Goal: Task Accomplishment & Management: Use online tool/utility

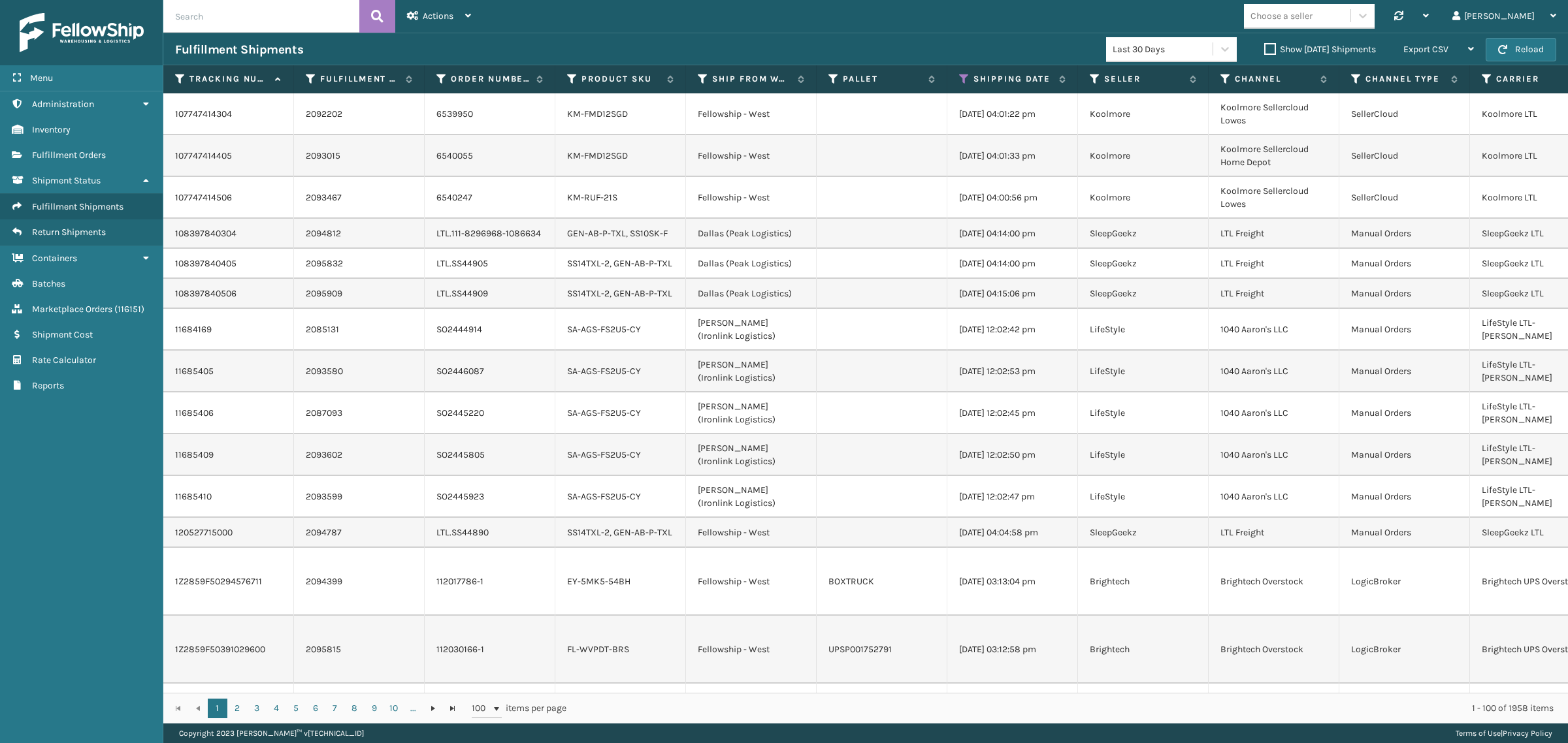
click at [753, 22] on div "Choose a seller Synchronise all channels Gil Log Out" at bounding box center [1025, 16] width 1085 height 33
click at [962, 76] on icon at bounding box center [964, 79] width 11 height 12
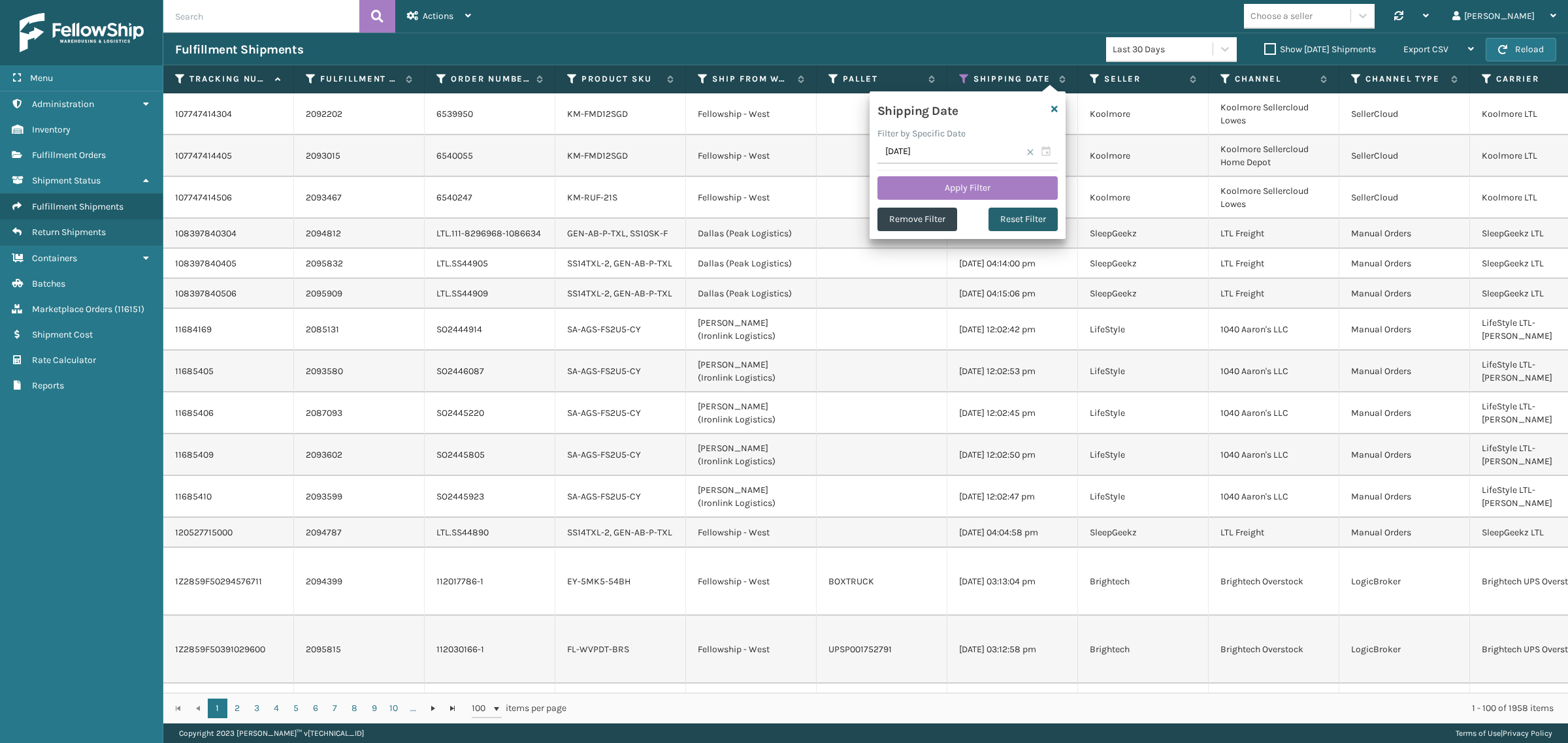
click at [998, 214] on button "Reset Filter" at bounding box center [1023, 219] width 69 height 23
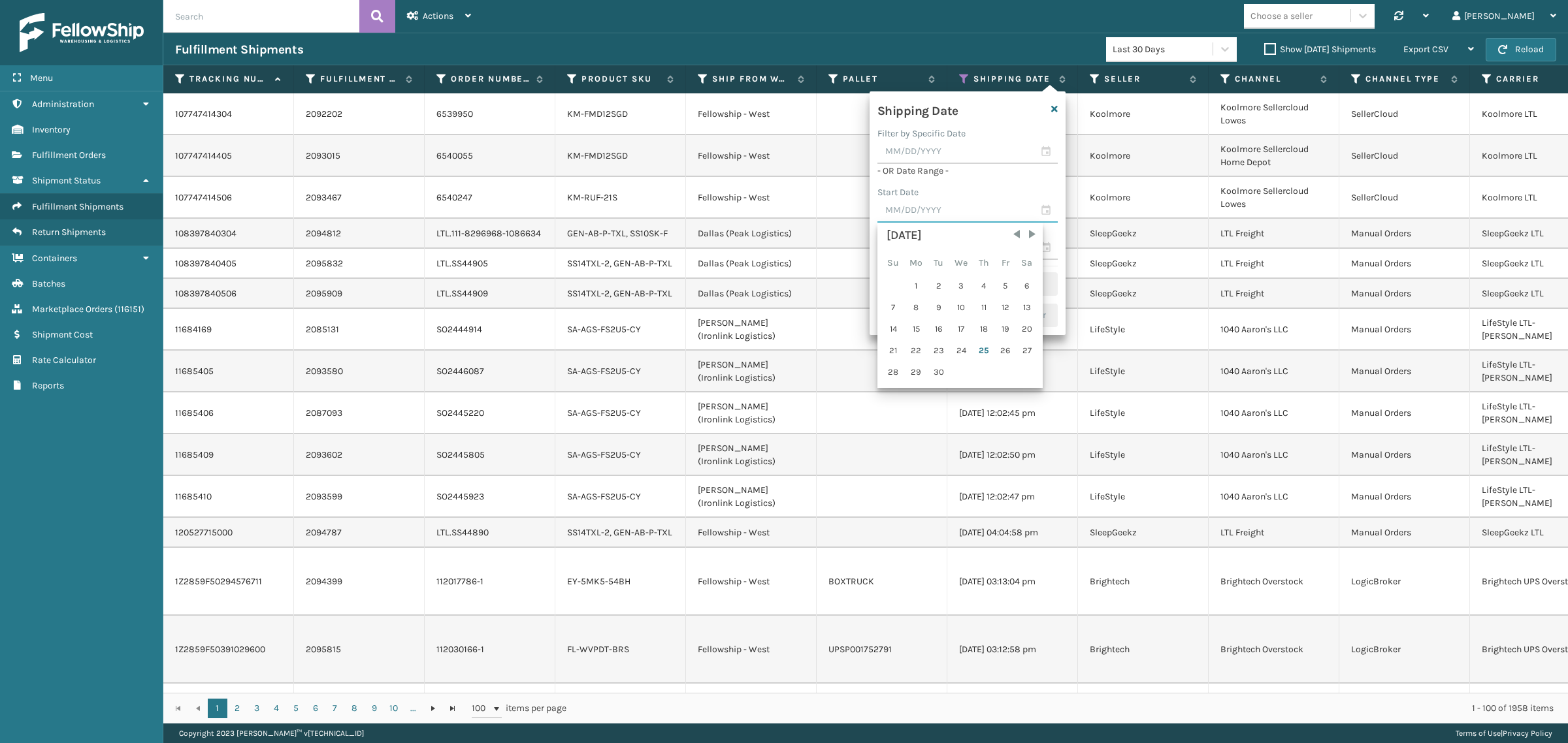
click at [959, 207] on input "text" at bounding box center [968, 211] width 181 height 23
click at [982, 327] on div "18" at bounding box center [983, 328] width 19 height 19
type input "[DATE]"
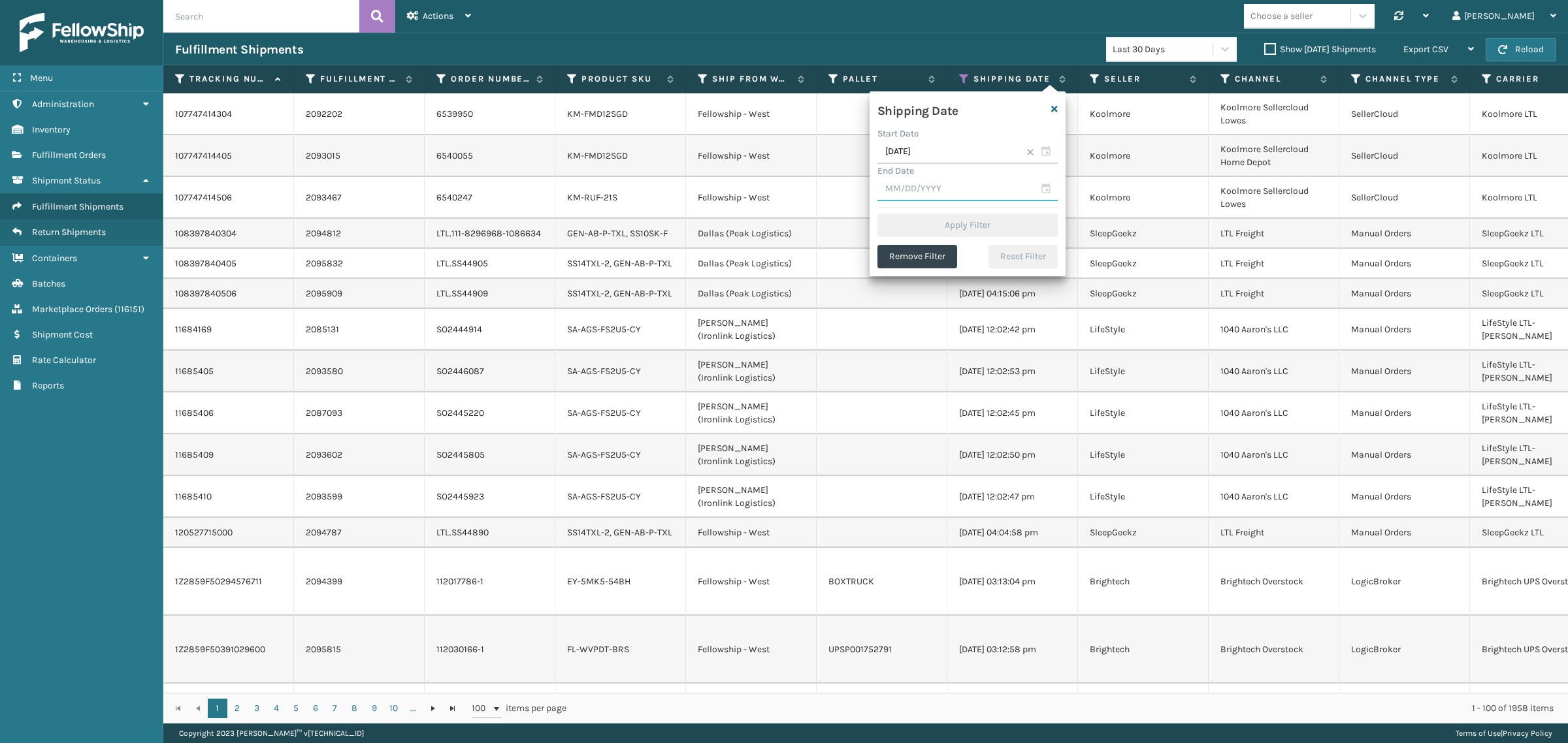
click at [949, 193] on input "text" at bounding box center [968, 190] width 181 height 23
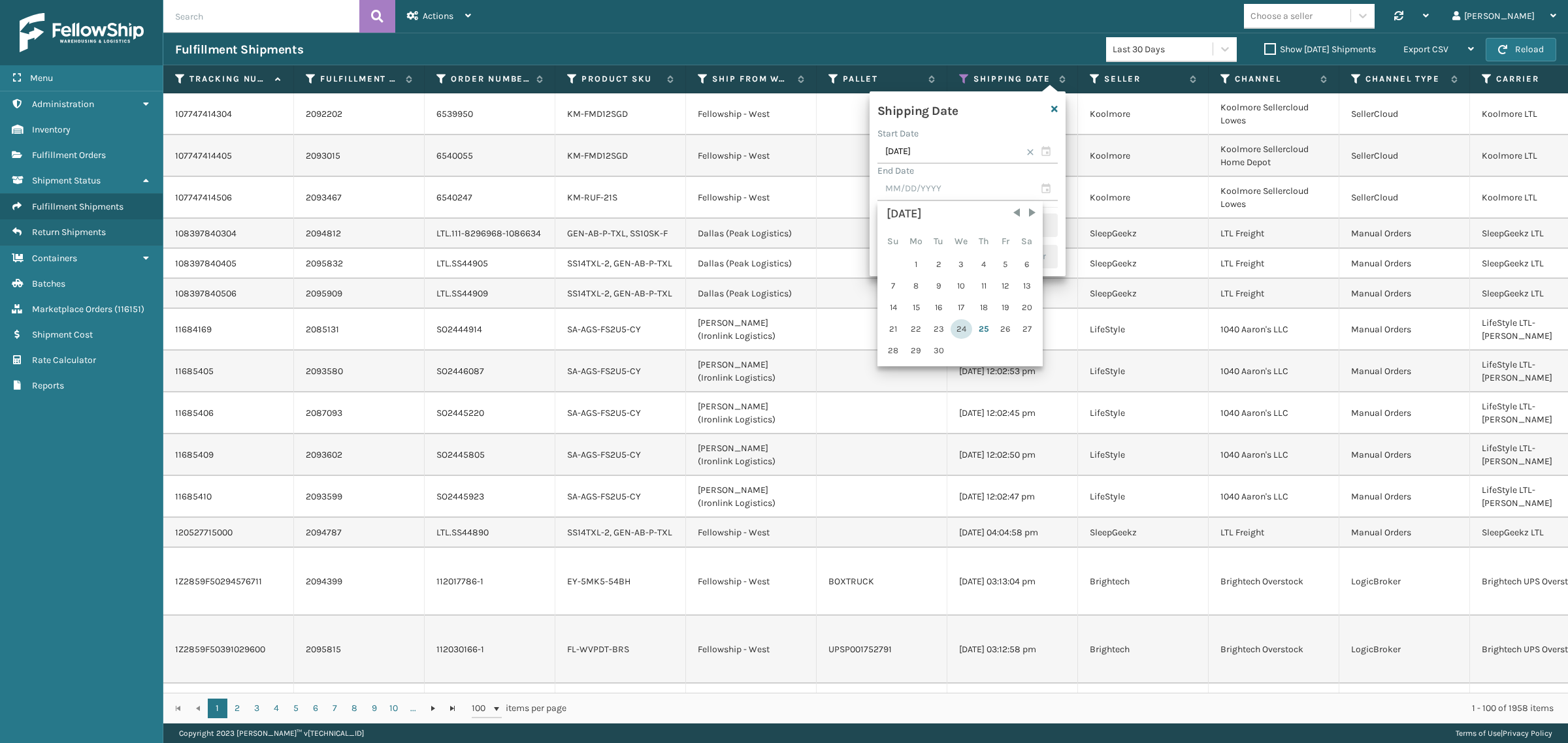
click at [958, 328] on div "24" at bounding box center [962, 328] width 22 height 19
type input "[DATE]"
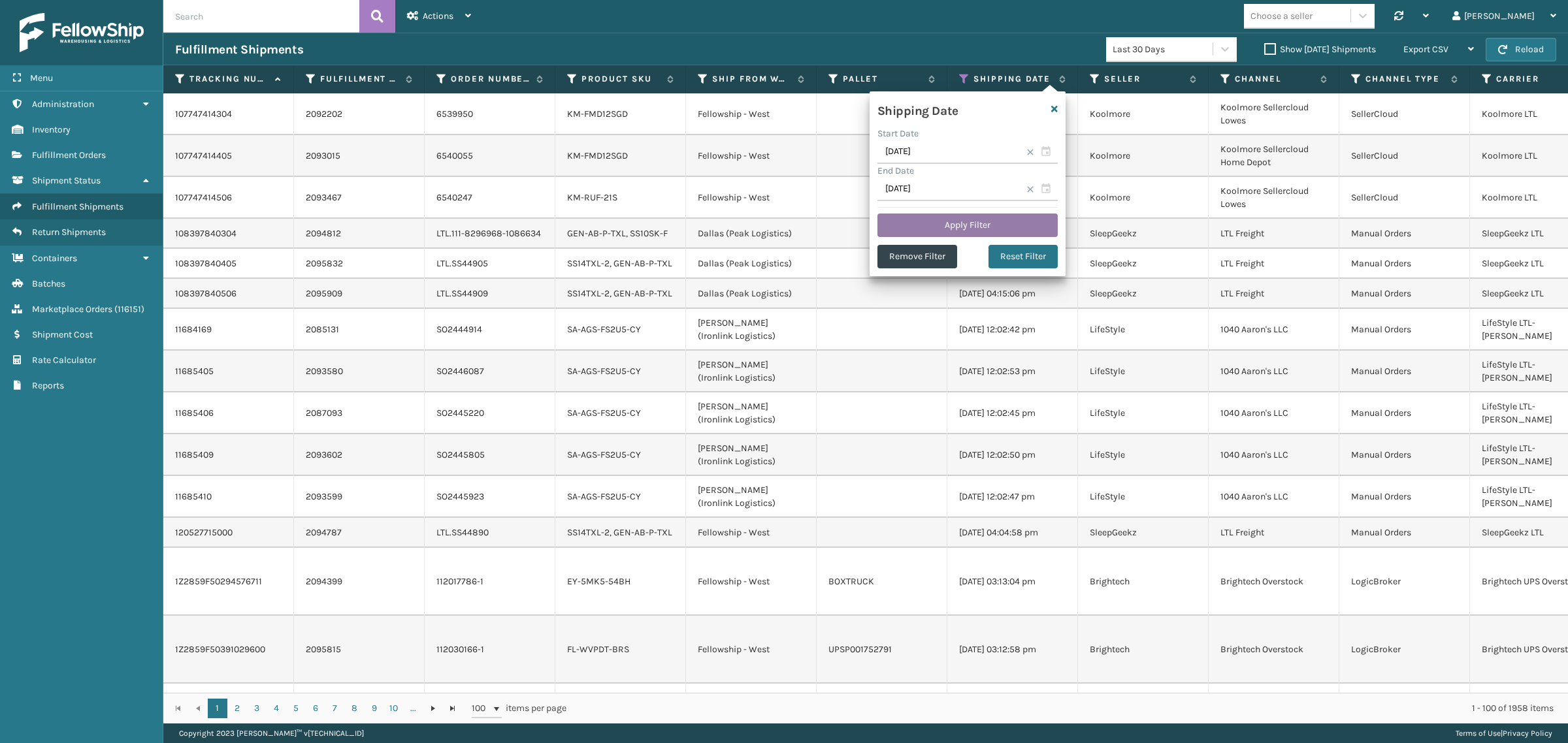
click at [963, 226] on button "Apply Filter" at bounding box center [968, 226] width 181 height 23
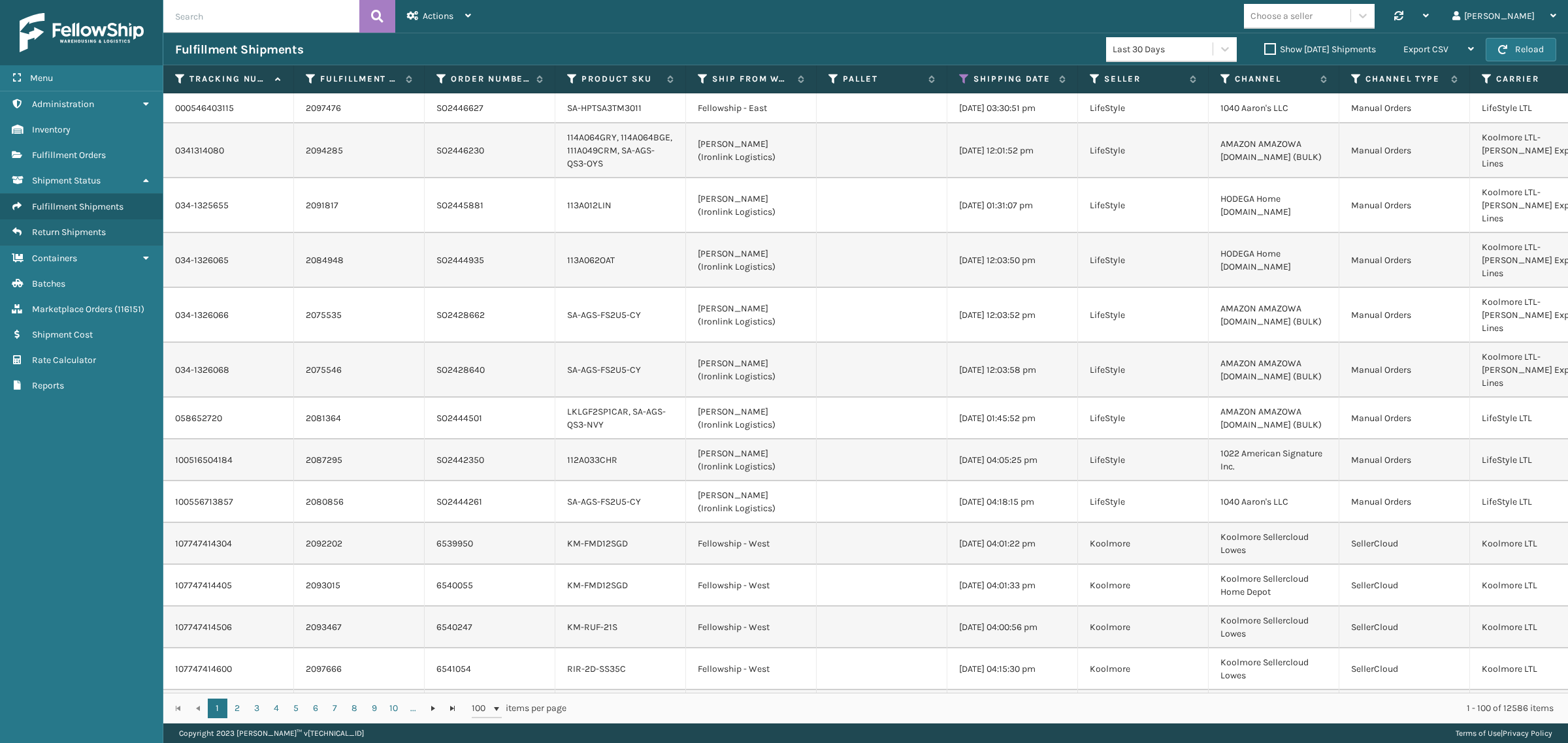
click at [1264, 46] on label "Show [DATE] Shipments" at bounding box center [1320, 48] width 112 height 11
click at [1264, 46] on input "Show [DATE] Shipments" at bounding box center [1264, 46] width 1 height 8
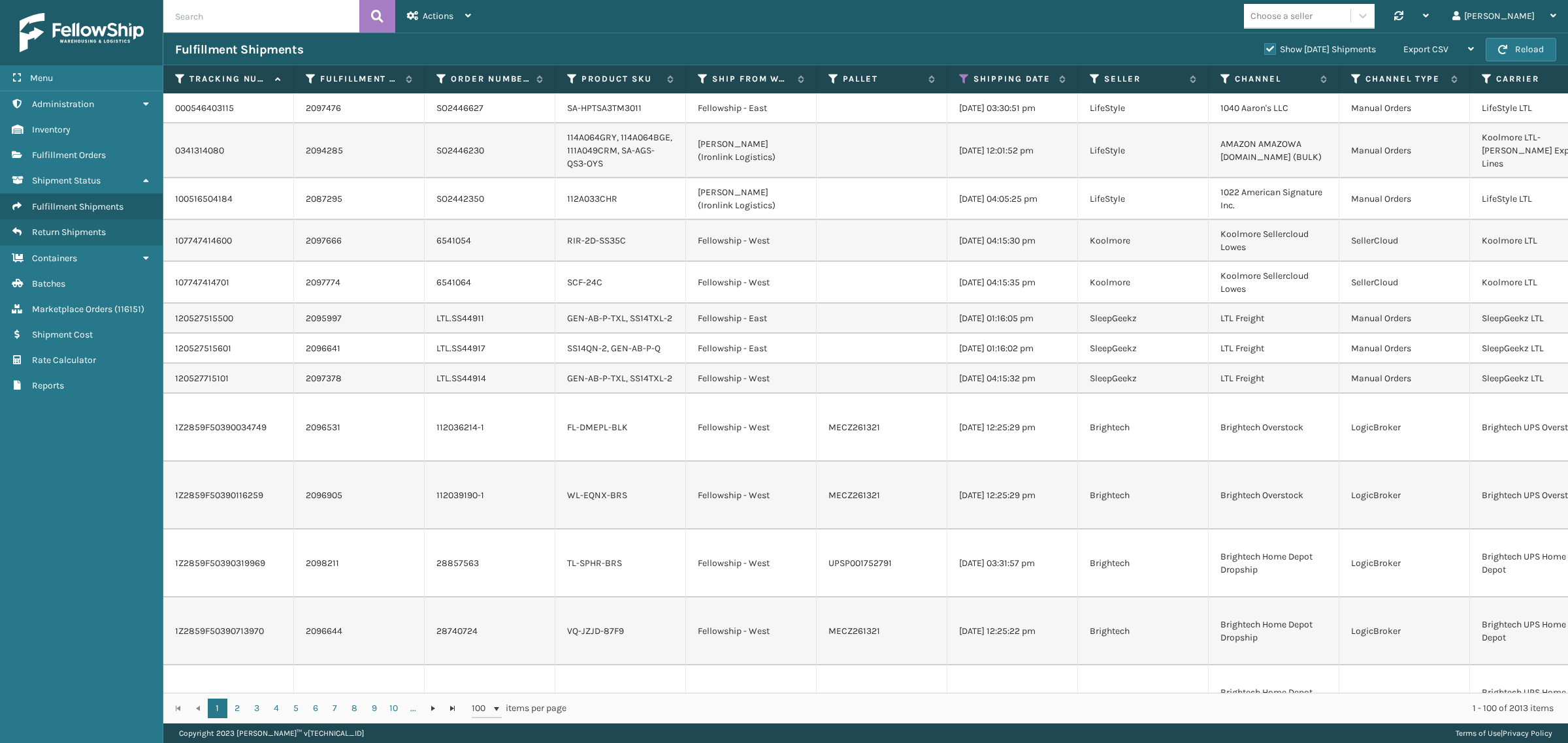
click at [1264, 48] on label "Show [DATE] Shipments" at bounding box center [1320, 48] width 112 height 11
click at [1264, 48] on input "Show [DATE] Shipments" at bounding box center [1264, 46] width 1 height 8
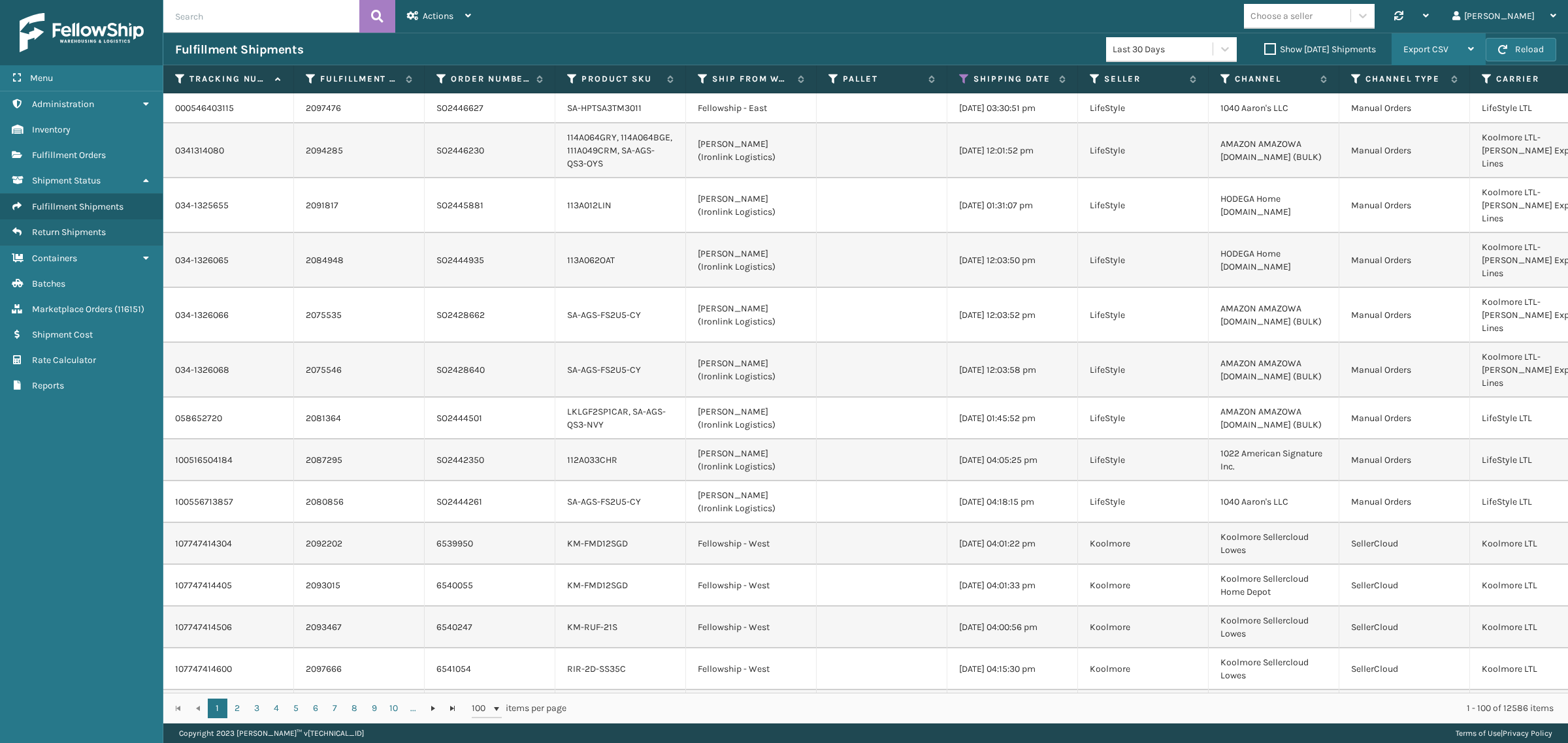
click at [1451, 49] on div "Export CSV" at bounding box center [1438, 49] width 70 height 33
click at [1448, 116] on li "Export All Pages" at bounding box center [1397, 120] width 175 height 35
click at [958, 25] on div "Choose a seller Synchronise all channels Gil Log Out" at bounding box center [1025, 16] width 1085 height 33
click at [964, 82] on icon at bounding box center [964, 79] width 11 height 12
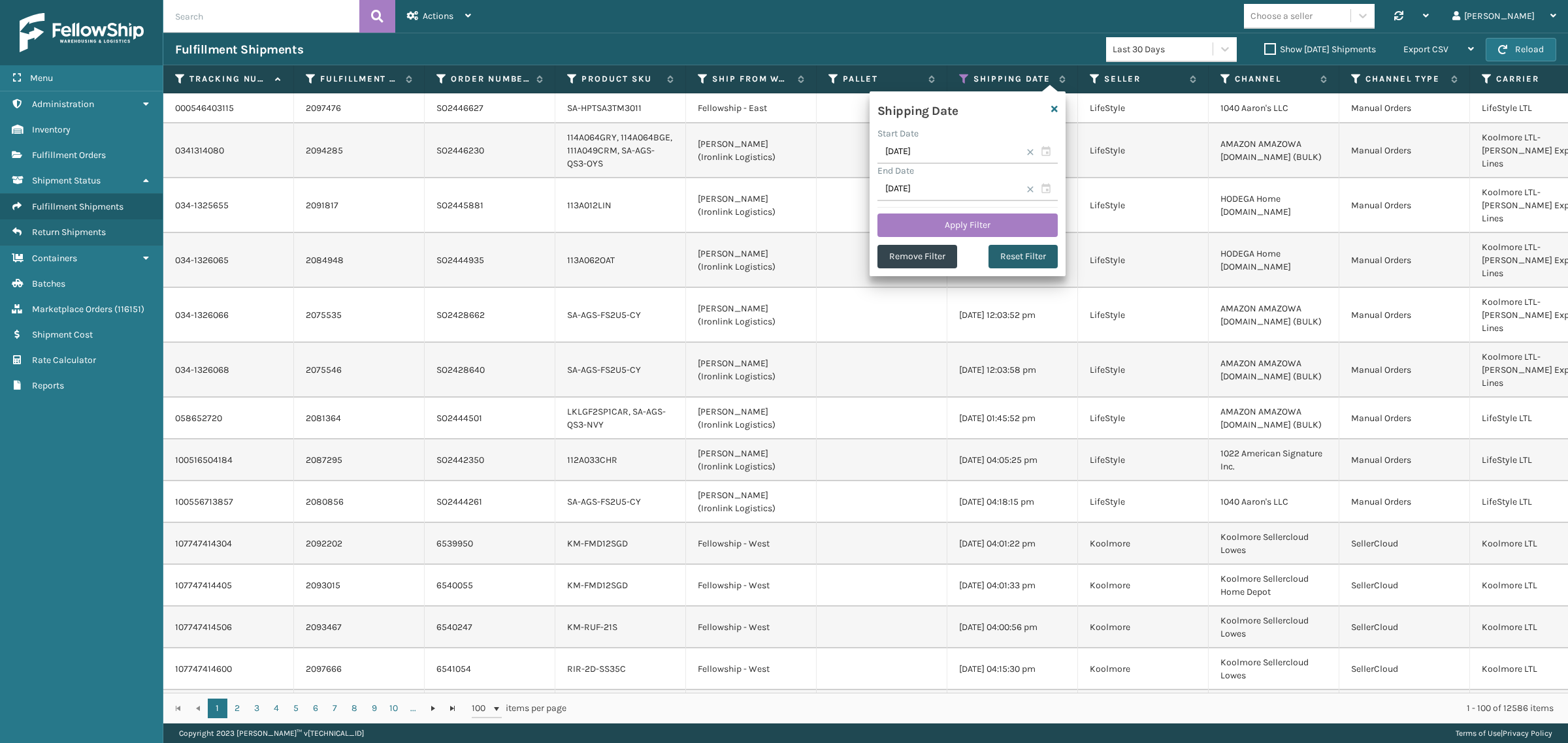
click at [1020, 258] on button "Reset Filter" at bounding box center [1023, 257] width 69 height 23
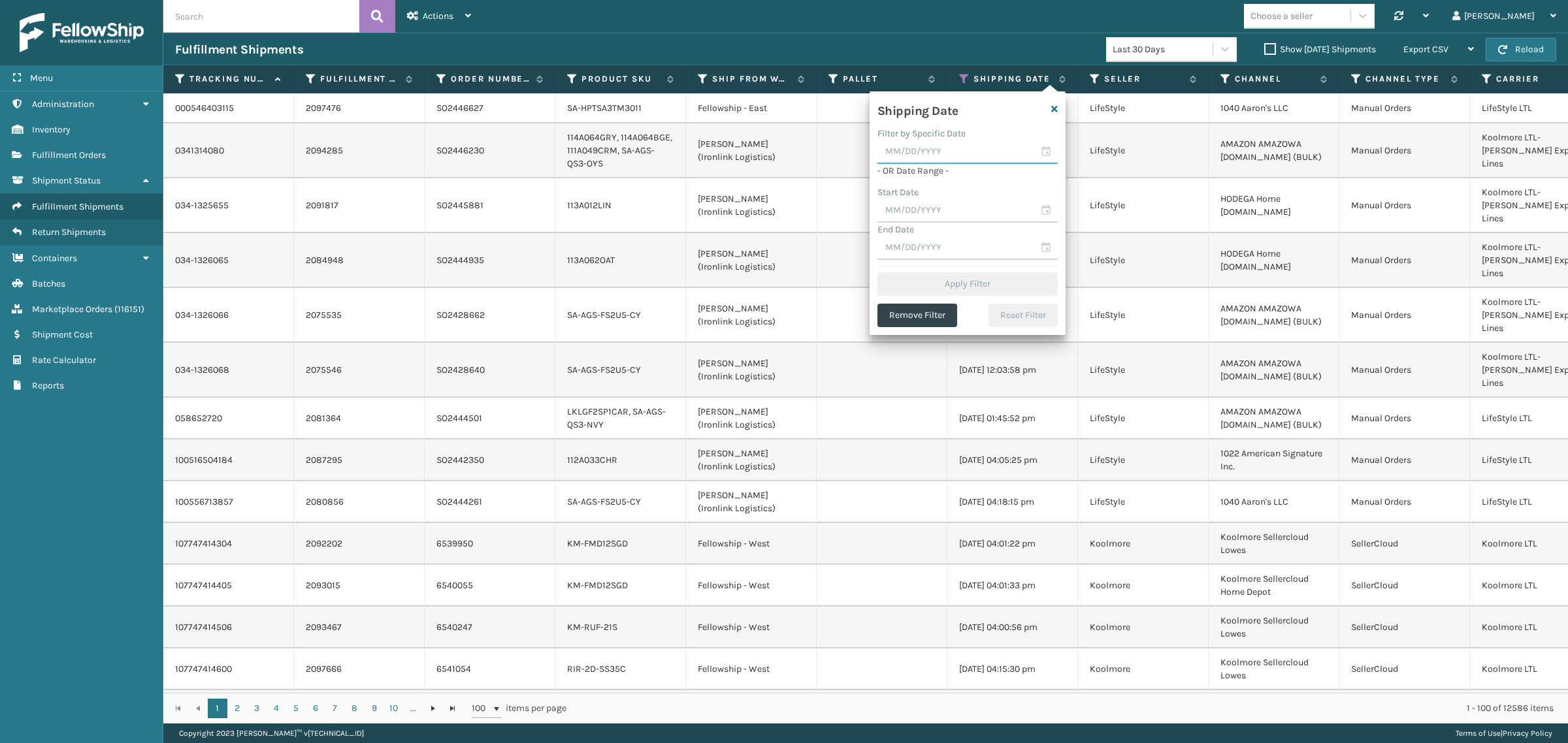
click at [930, 154] on input "text" at bounding box center [968, 152] width 181 height 23
click at [958, 288] on div "24" at bounding box center [962, 292] width 22 height 19
type input "[DATE]"
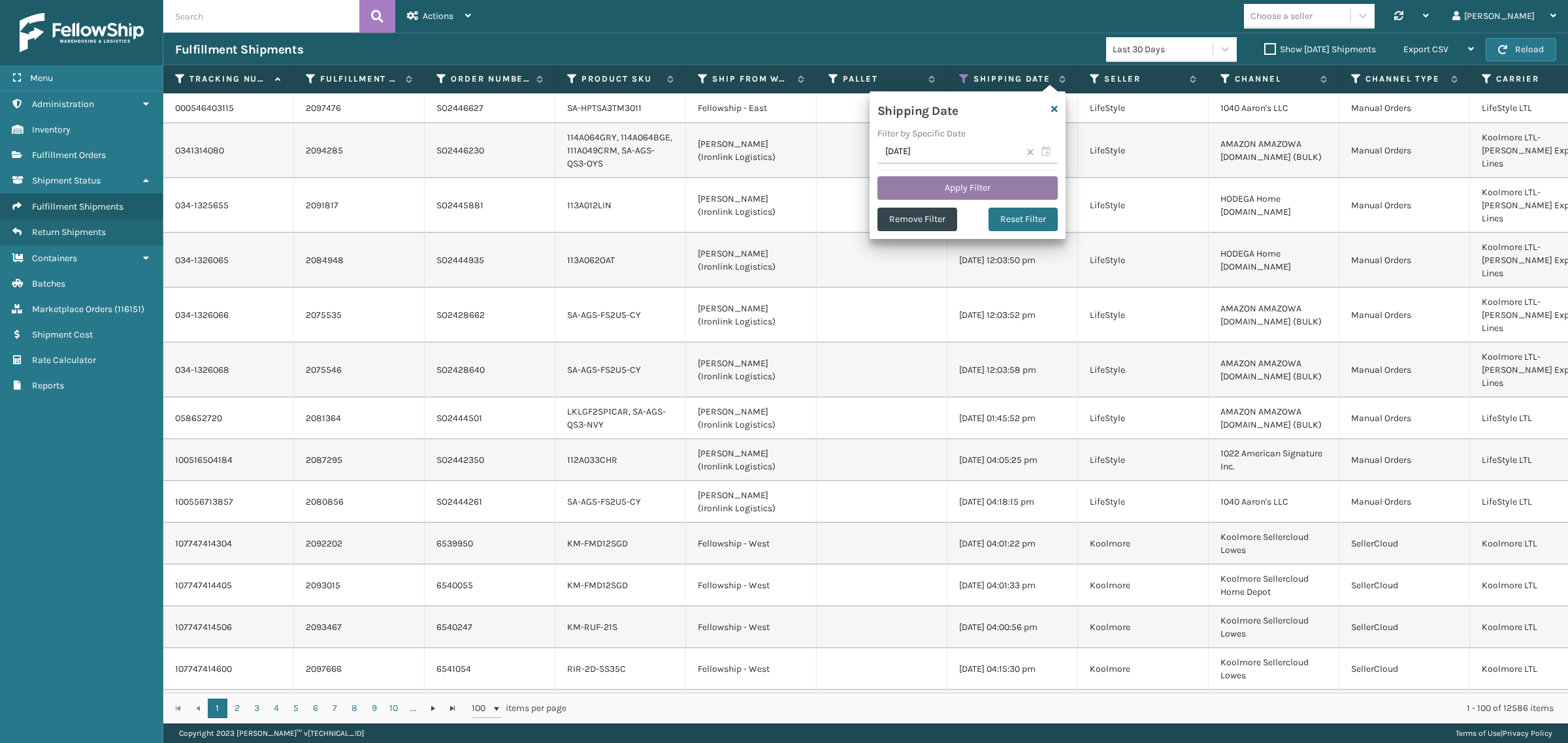
click at [961, 186] on button "Apply Filter" at bounding box center [968, 188] width 181 height 23
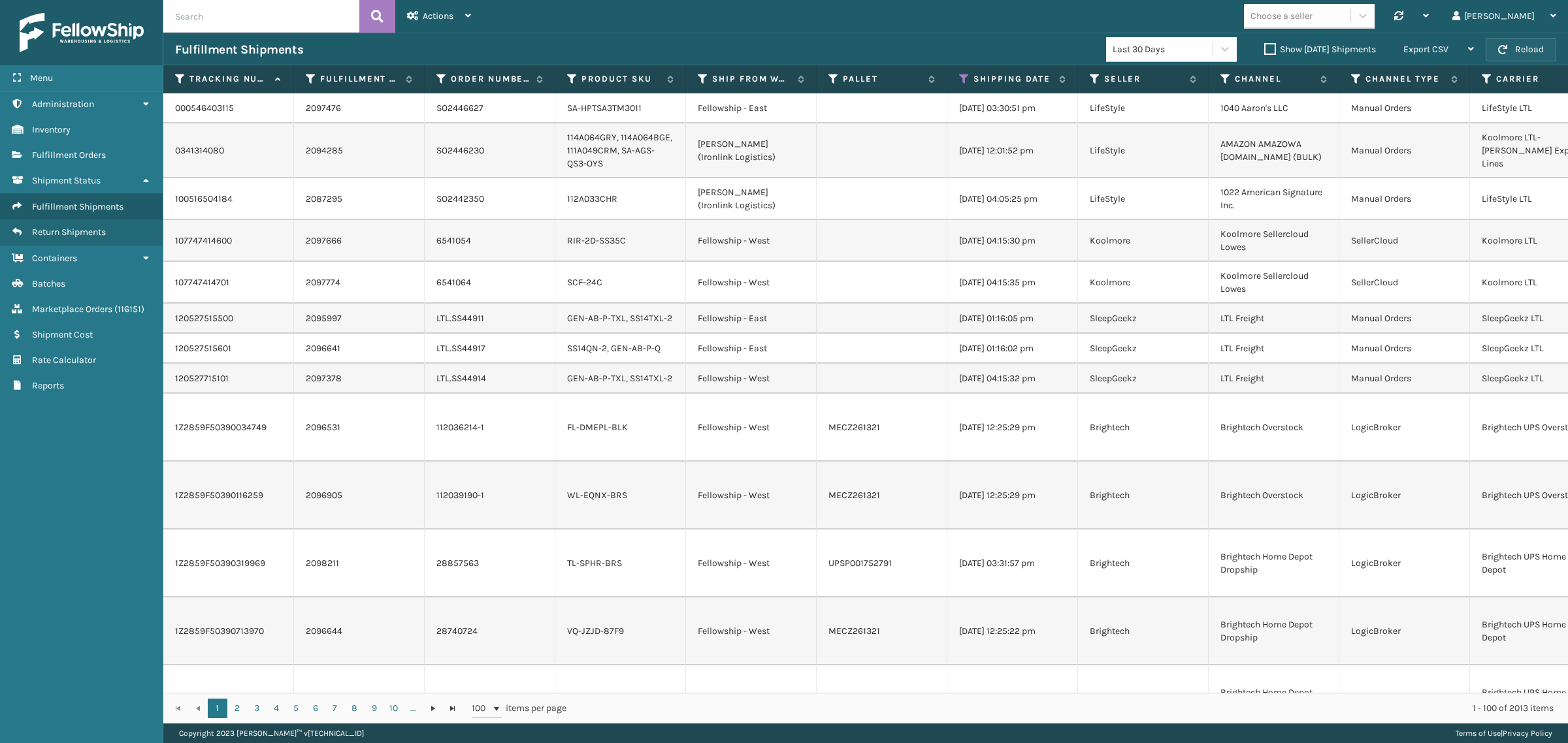
click at [1533, 43] on button "Reload" at bounding box center [1521, 49] width 70 height 23
click at [1510, 43] on button "Reload" at bounding box center [1521, 49] width 70 height 23
